Goal: Task Accomplishment & Management: Complete application form

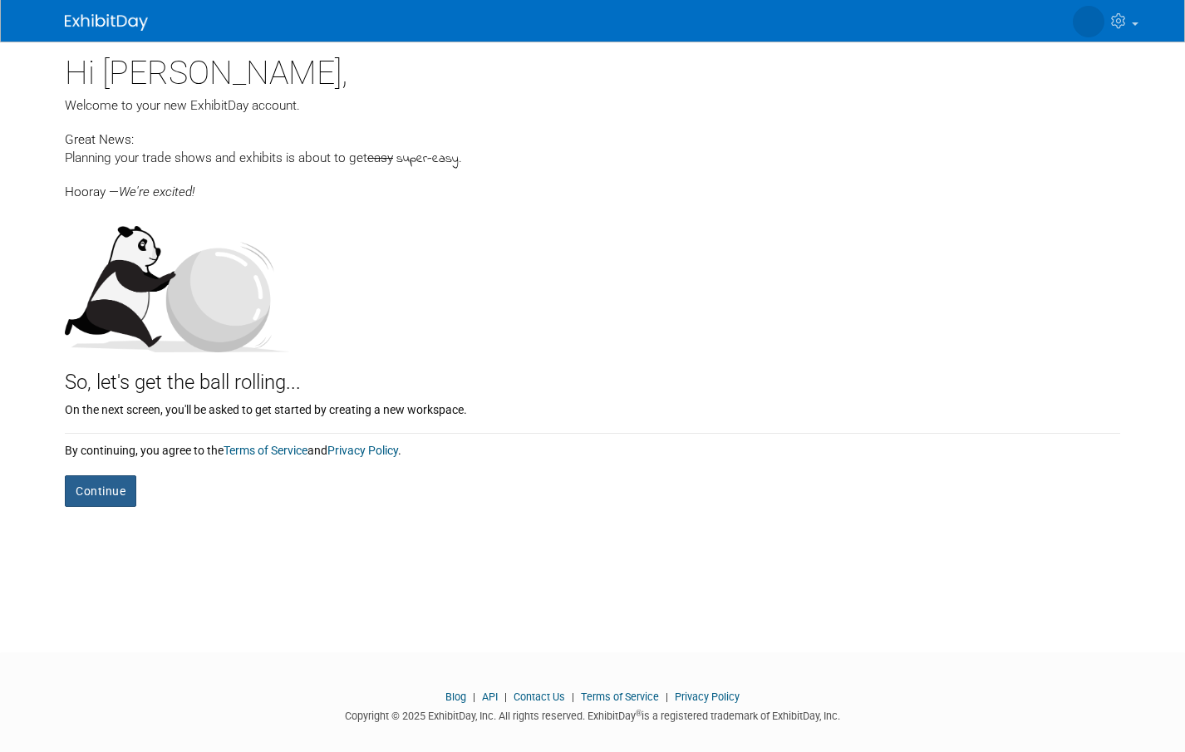
click at [97, 491] on button "Continue" at bounding box center [100, 491] width 71 height 32
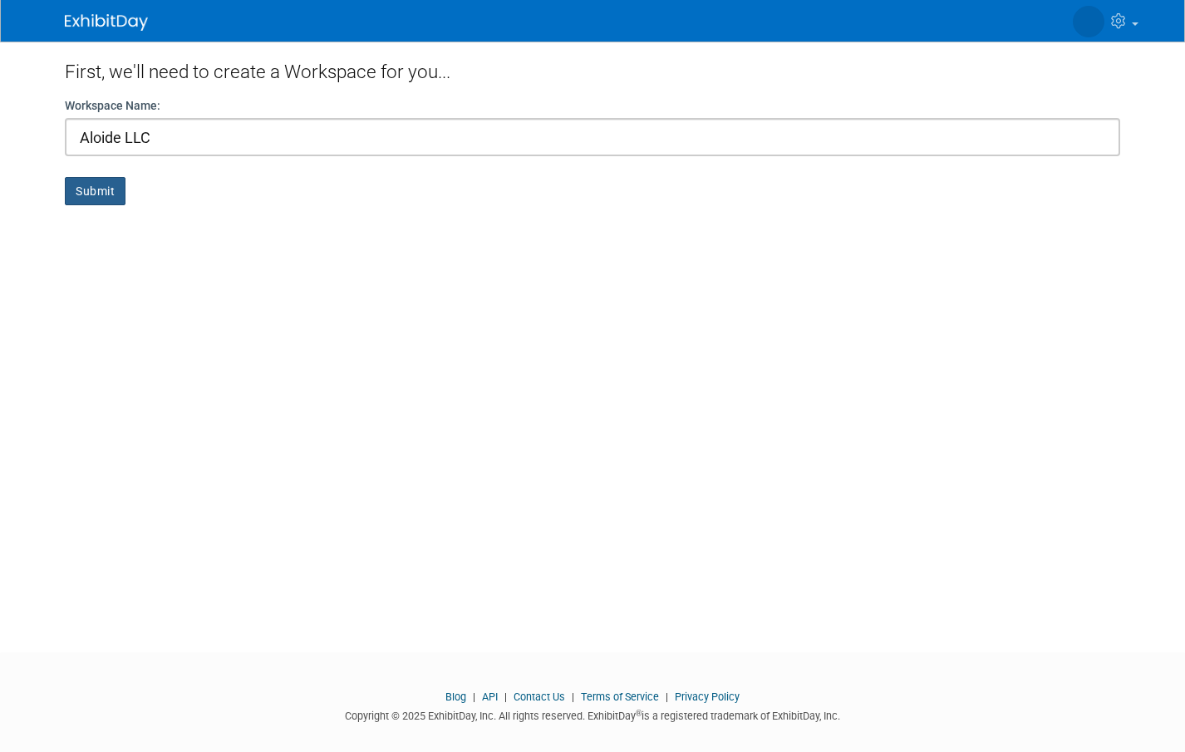
type input "Aloide LLC"
click at [109, 198] on button "Submit" at bounding box center [95, 191] width 61 height 28
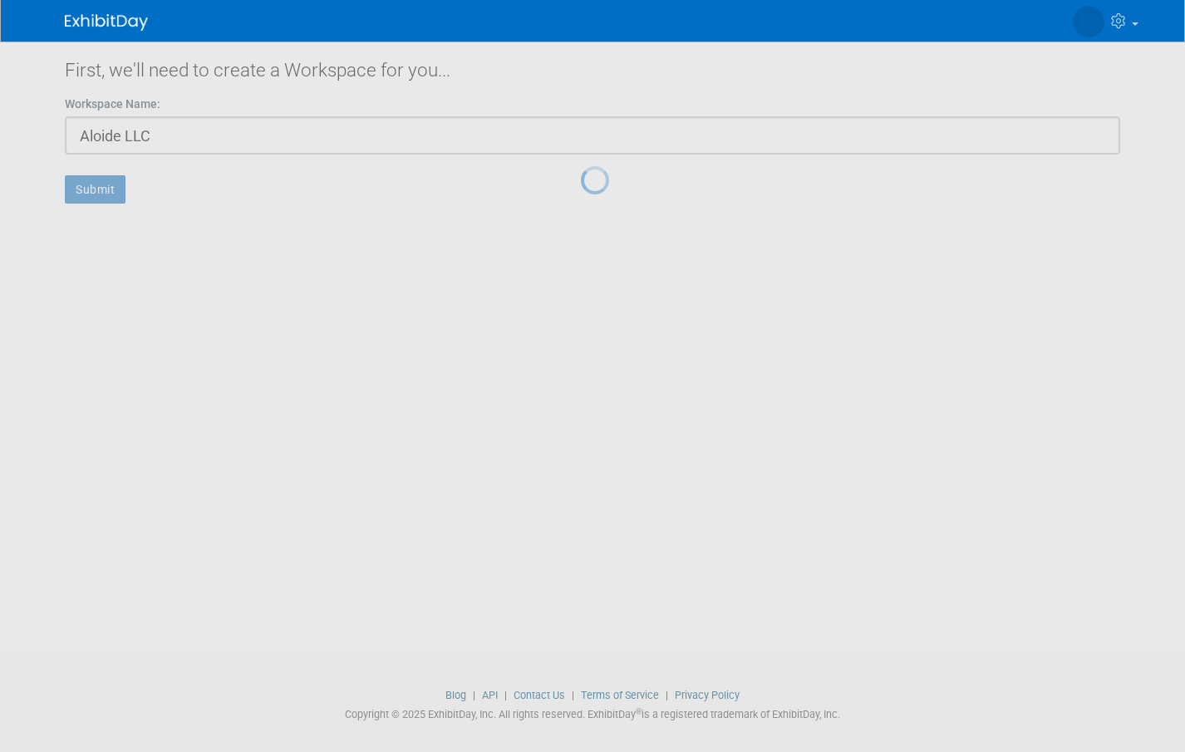
scroll to position [9, 0]
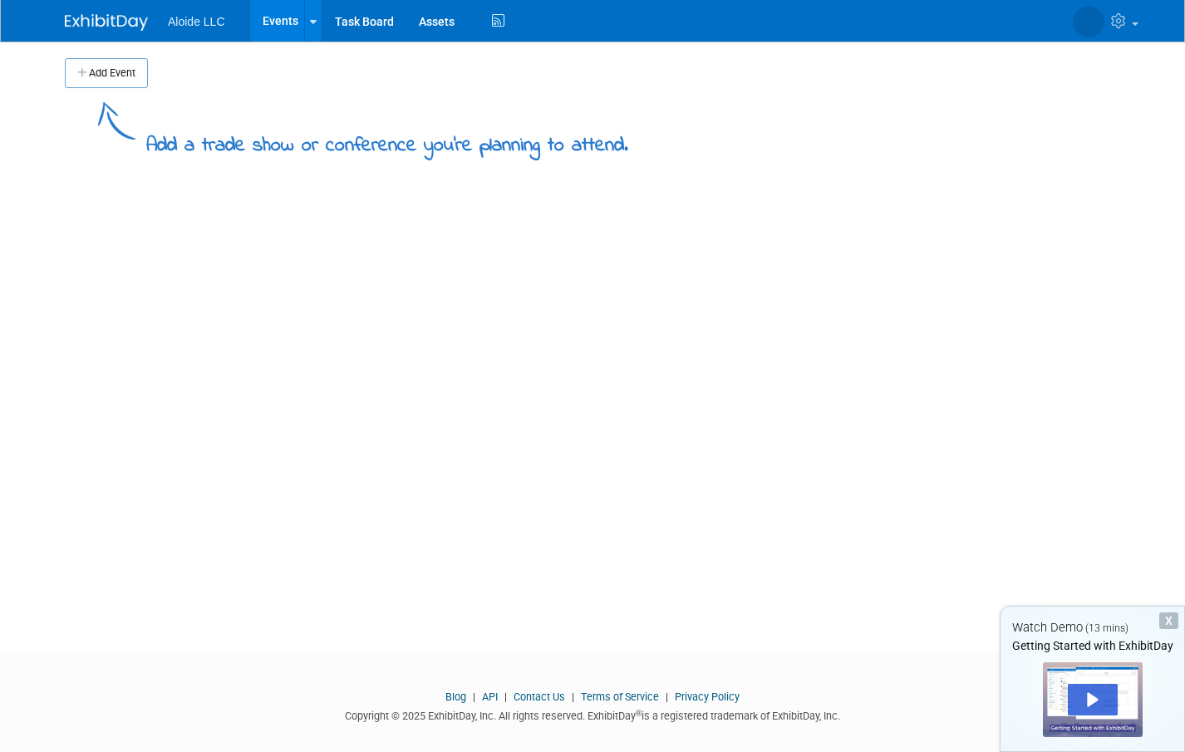
click at [123, 65] on button "Add Event" at bounding box center [106, 73] width 83 height 30
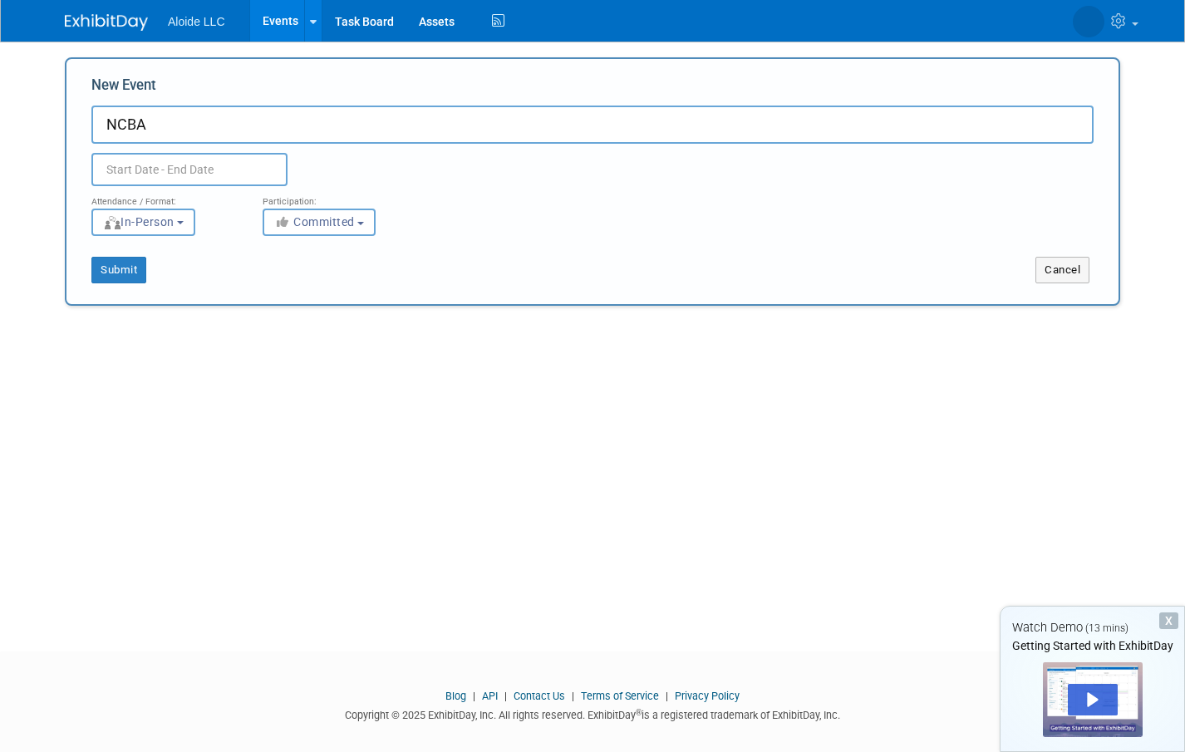
type input "NCBA"
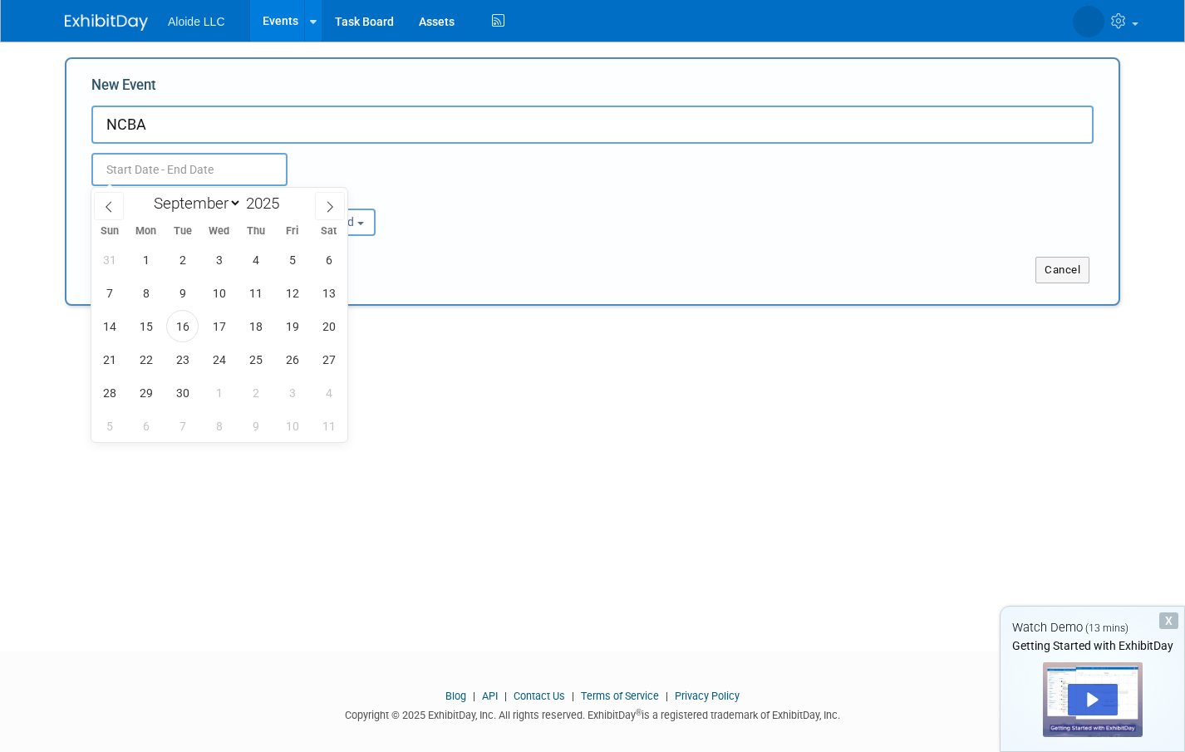
scroll to position [5, 0]
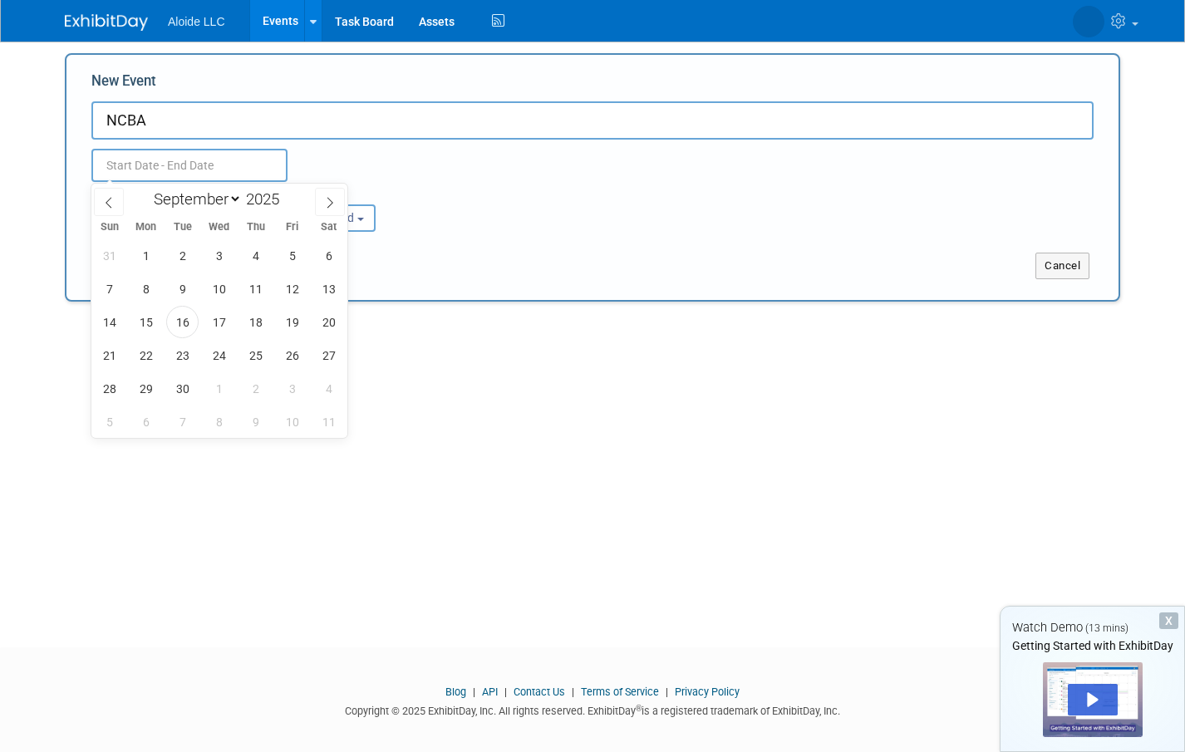
click at [156, 172] on input "text" at bounding box center [189, 165] width 196 height 33
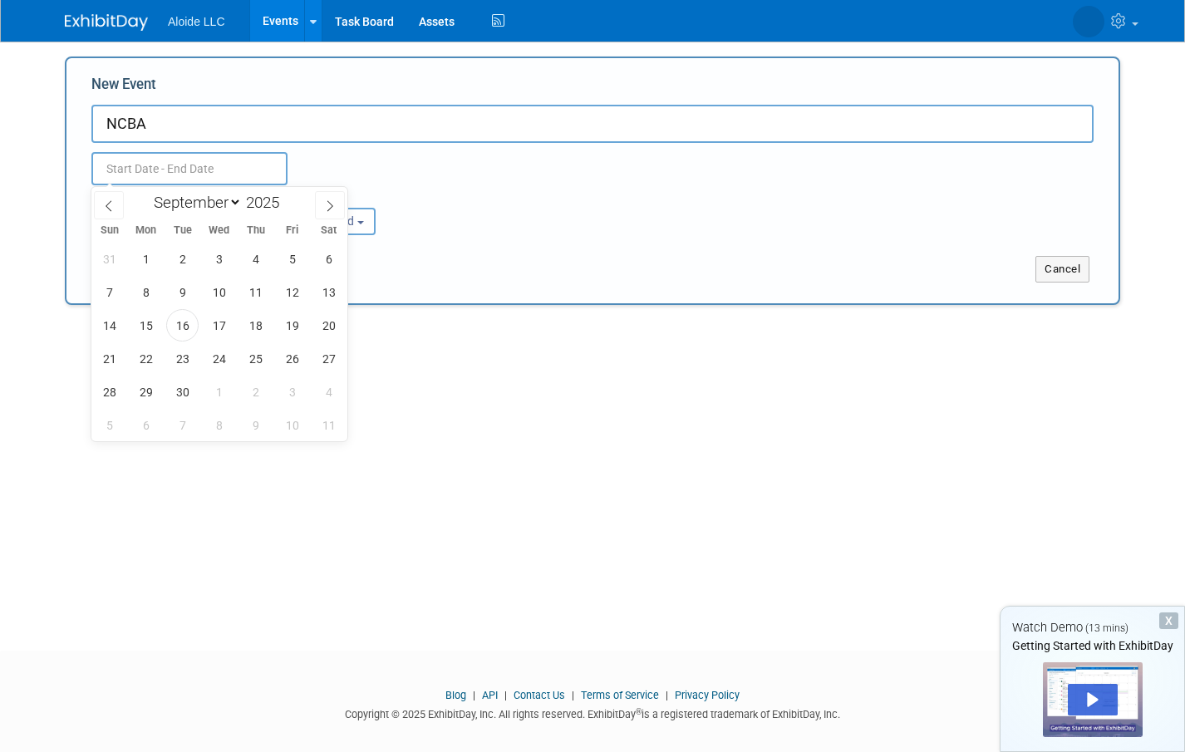
scroll to position [2, 0]
click at [330, 204] on icon at bounding box center [330, 204] width 6 height 11
click at [330, 204] on icon at bounding box center [330, 205] width 12 height 12
select select "10"
click at [186, 322] on span "11" at bounding box center [182, 324] width 32 height 32
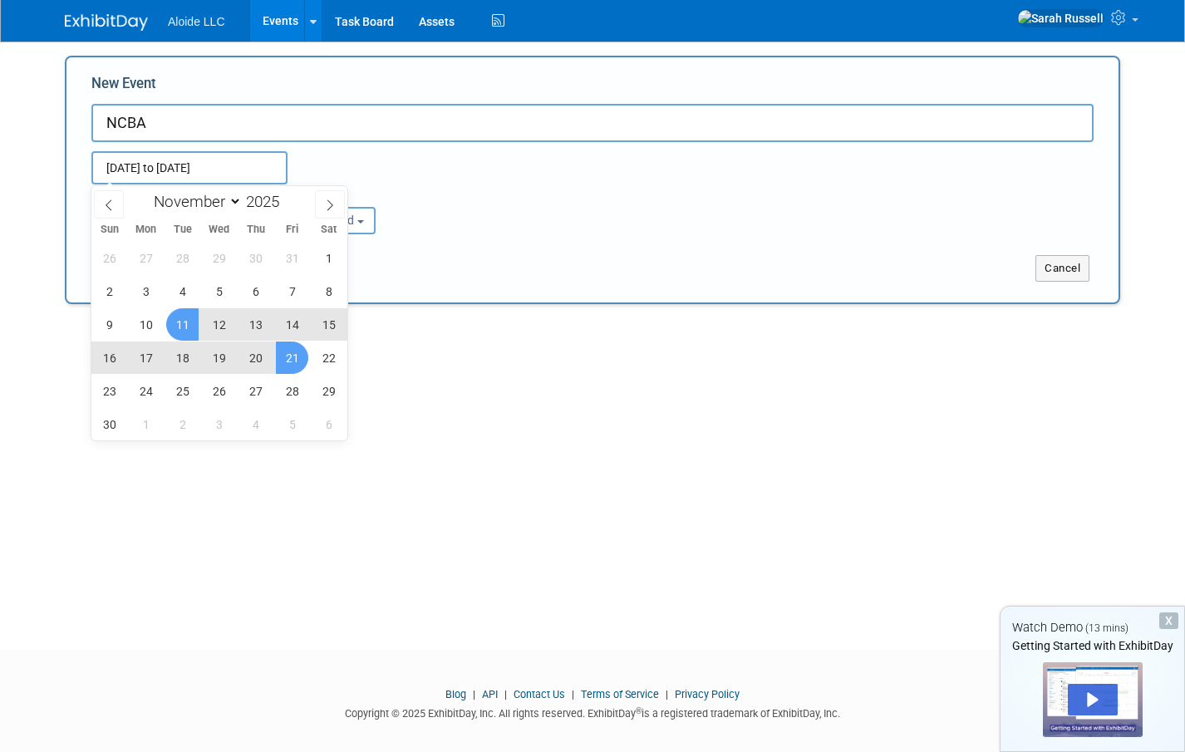
click at [283, 357] on span "21" at bounding box center [292, 358] width 32 height 32
type input "Nov 11, 2025 to Nov 21, 2025"
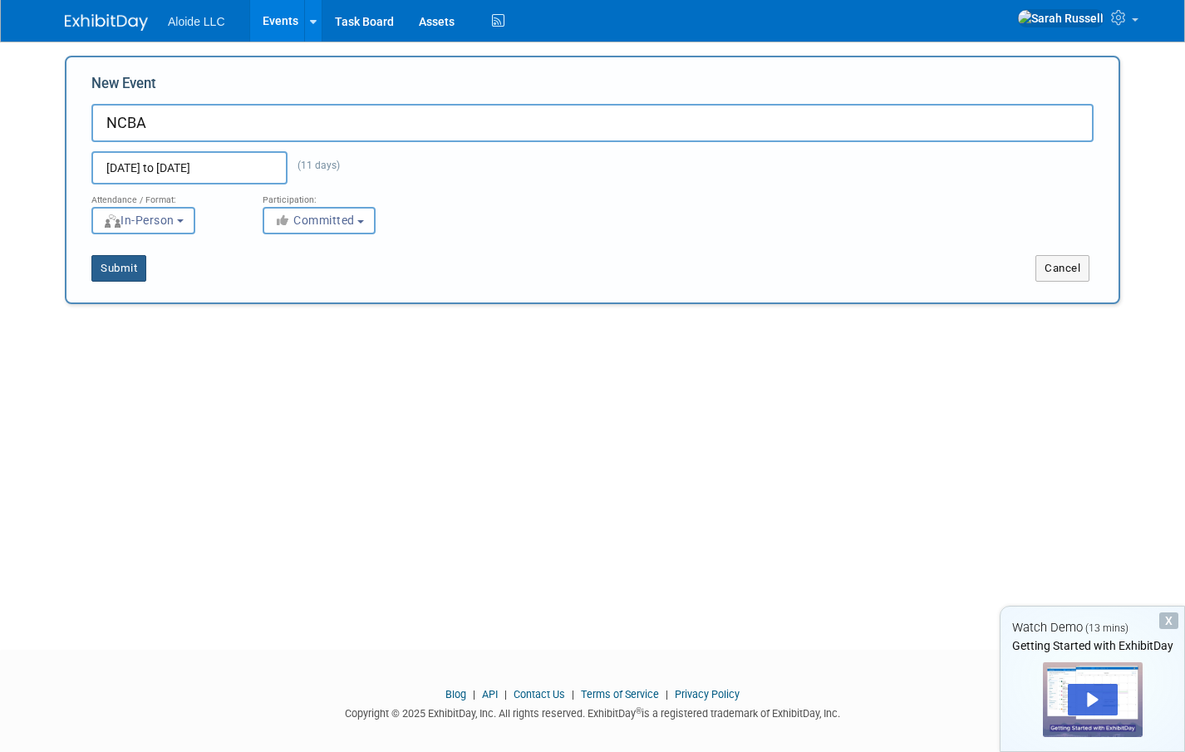
click at [122, 273] on button "Submit" at bounding box center [118, 268] width 55 height 27
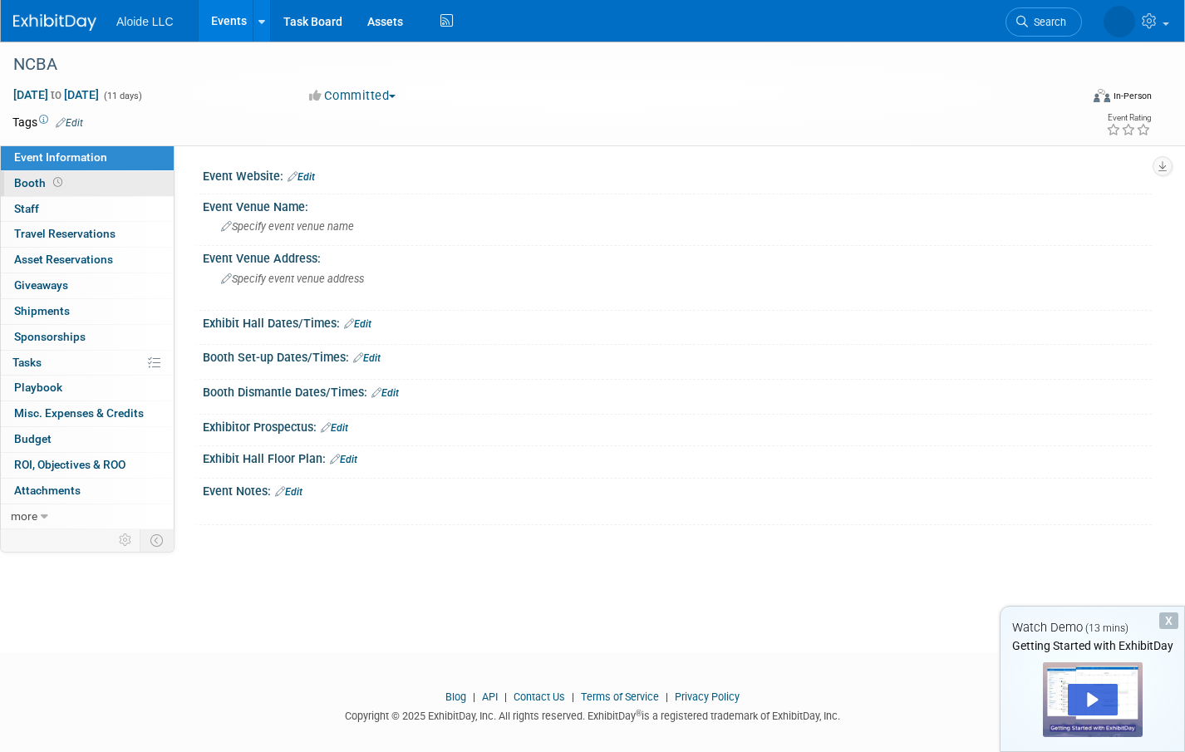
click at [37, 185] on span "Booth" at bounding box center [40, 182] width 52 height 13
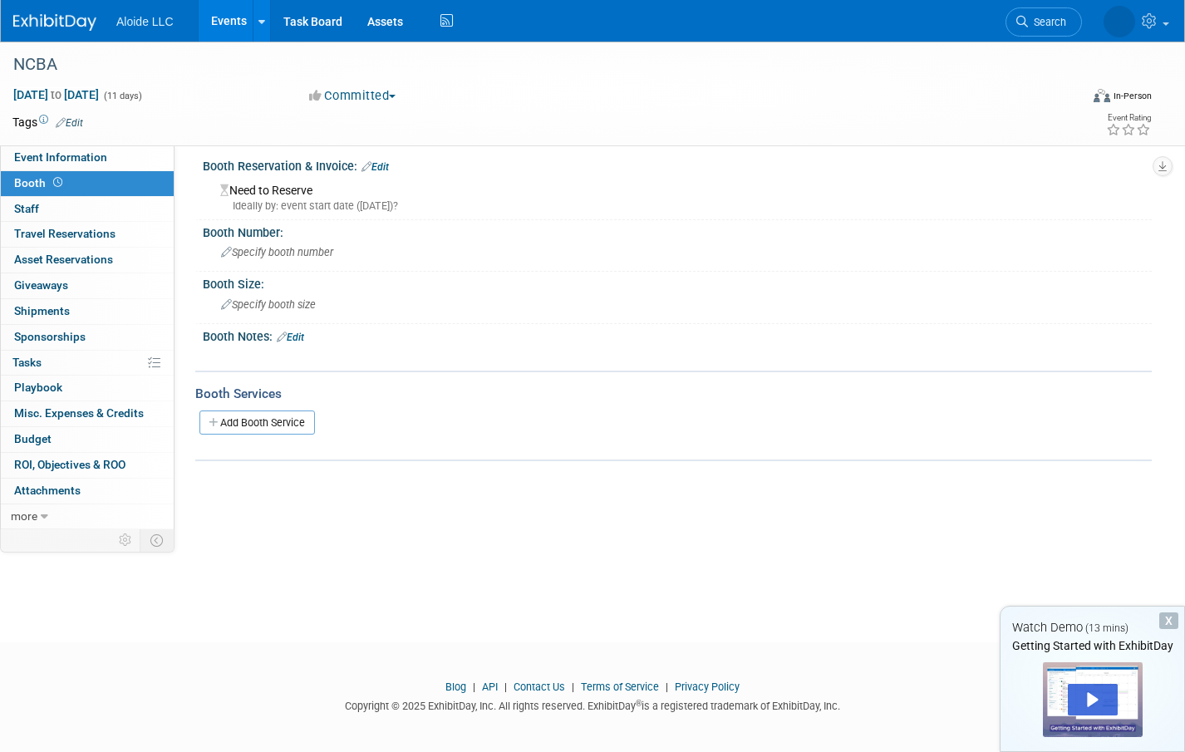
scroll to position [13, 0]
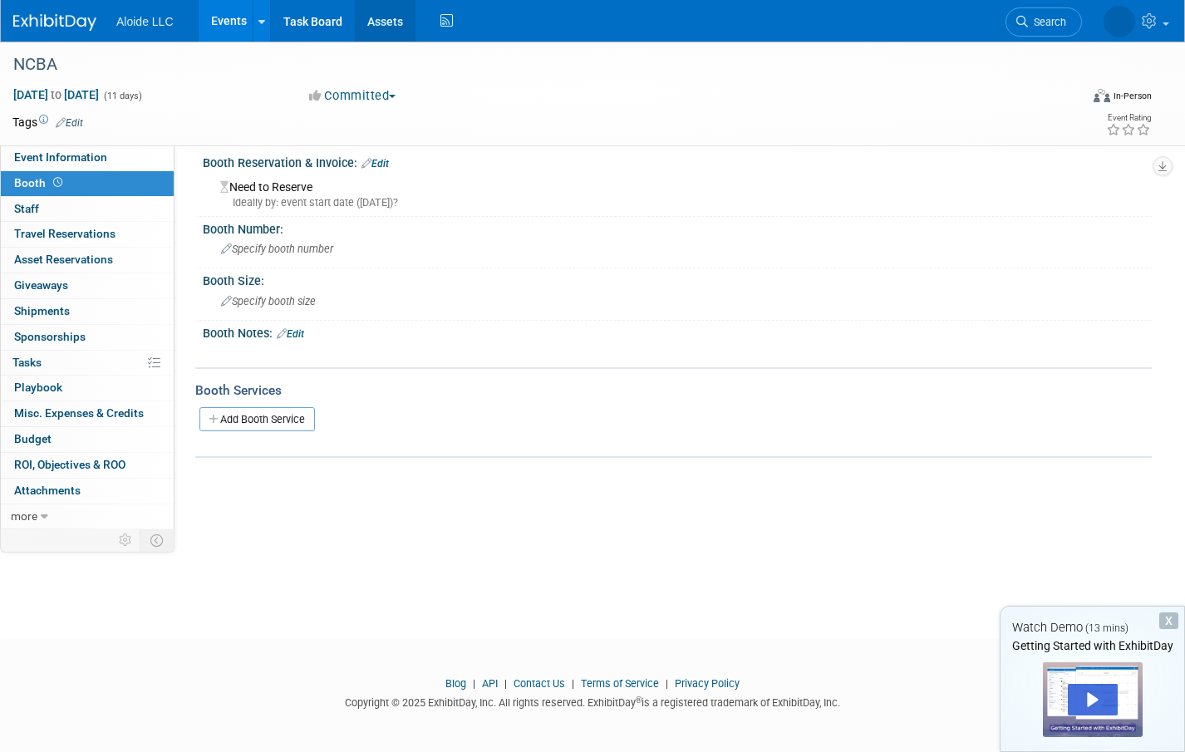
click at [370, 26] on link "Assets" at bounding box center [385, 21] width 61 height 42
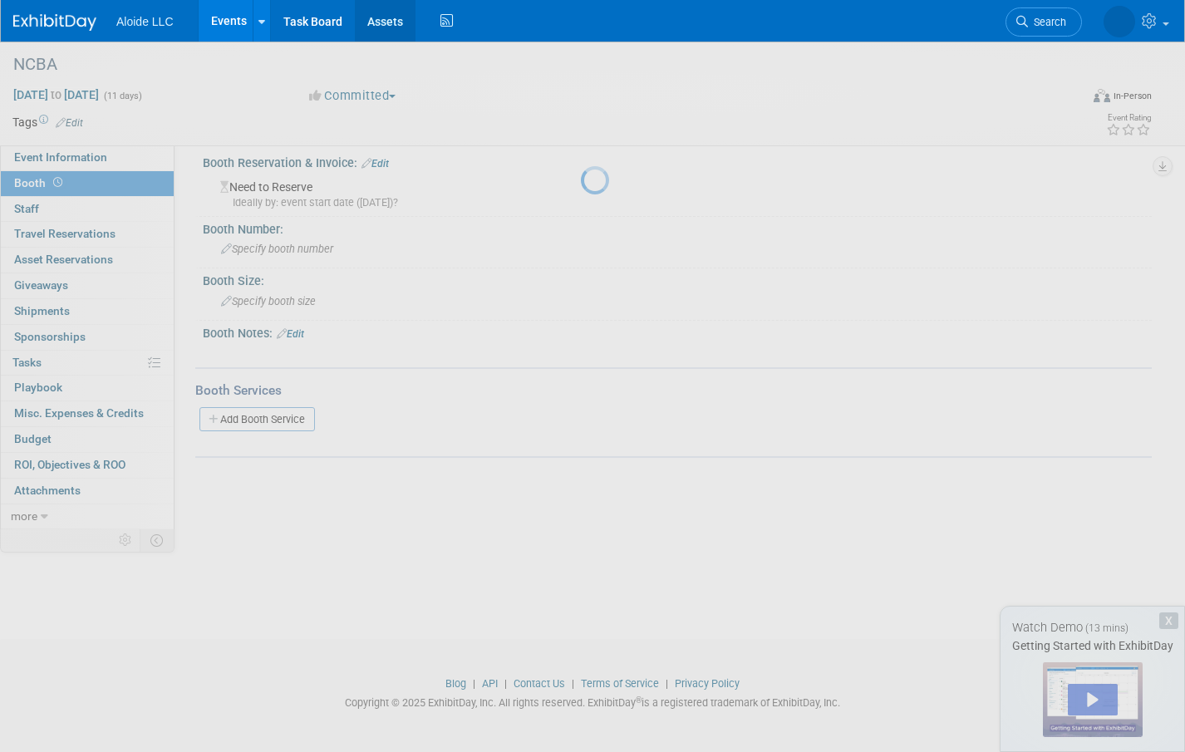
scroll to position [17, 0]
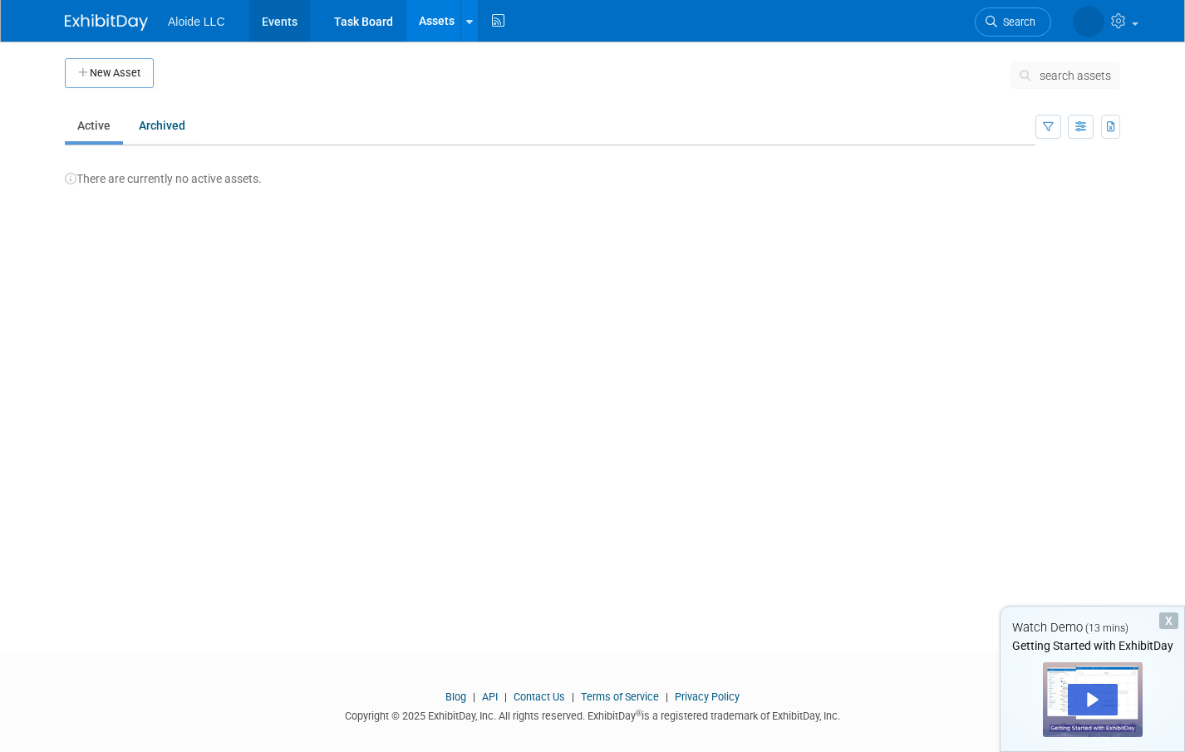
click at [269, 17] on link "Events" at bounding box center [279, 21] width 61 height 42
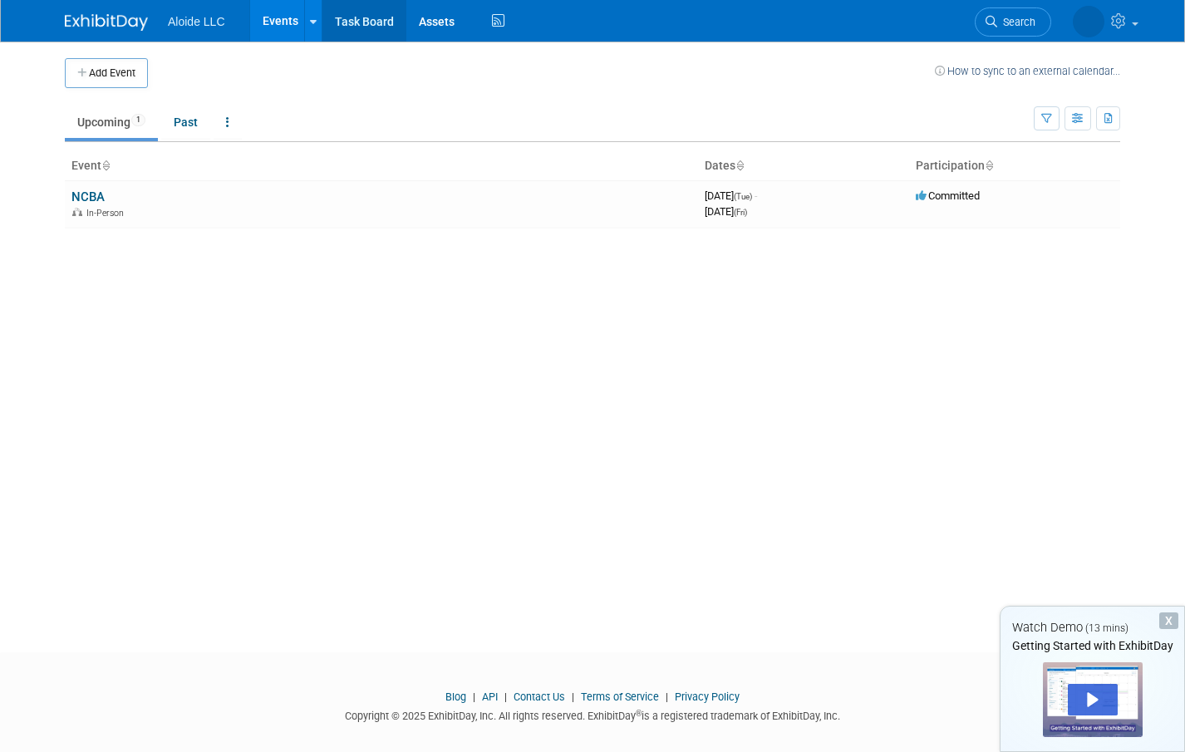
click at [344, 22] on link "Task Board" at bounding box center [364, 21] width 84 height 42
click at [150, 20] on link at bounding box center [116, 13] width 103 height 13
click at [313, 22] on icon at bounding box center [313, 22] width 7 height 11
